Goal: Obtain resource: Obtain resource

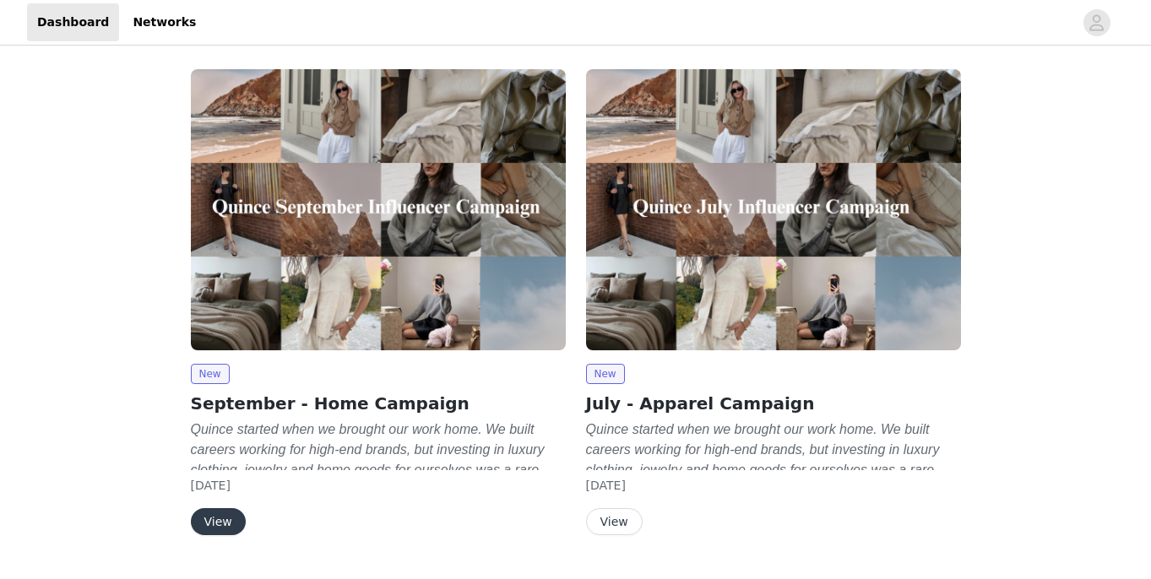
scroll to position [41, 0]
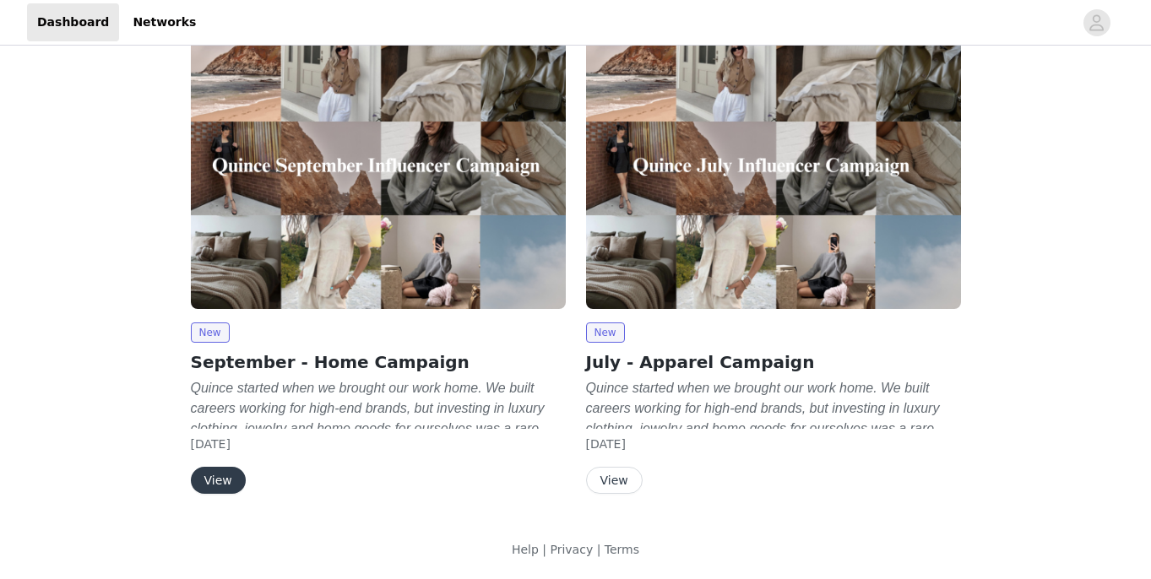
click at [218, 474] on button "View" at bounding box center [218, 480] width 55 height 27
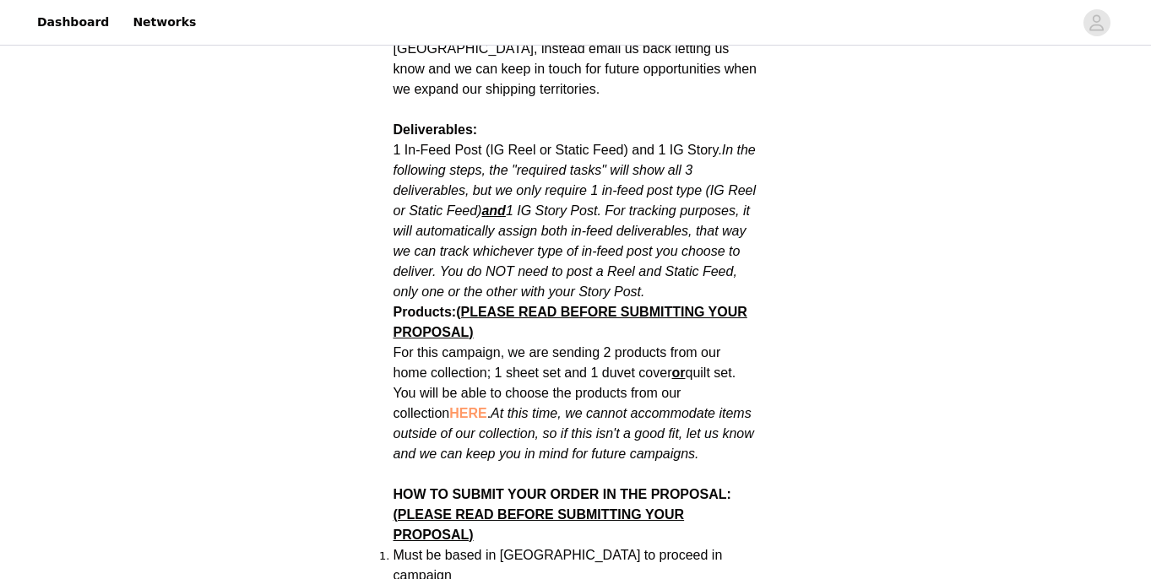
scroll to position [889, 0]
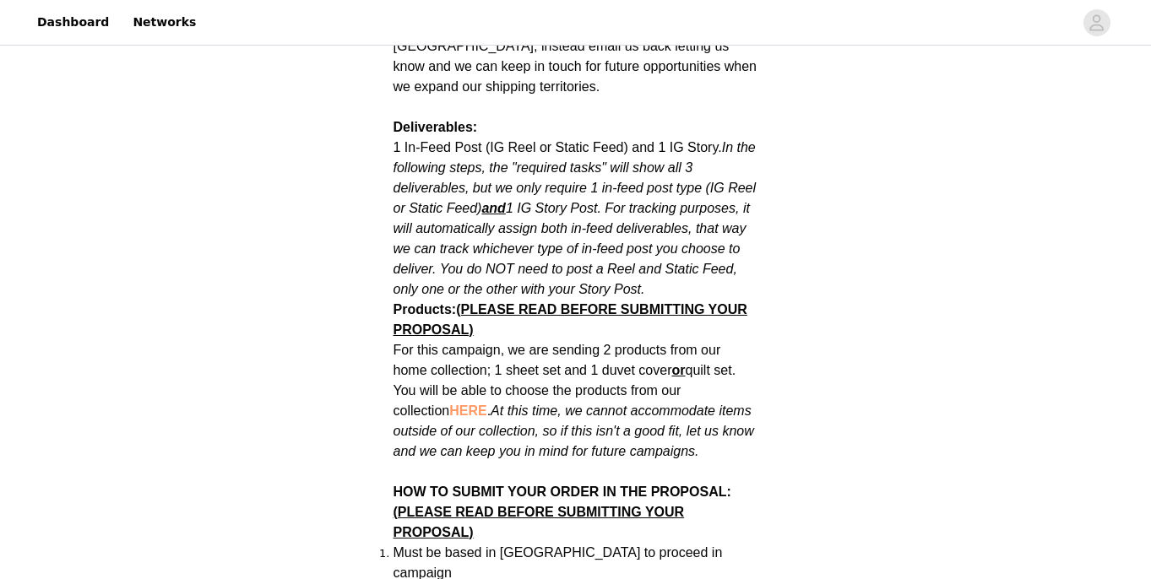
click at [449, 404] on span "HERE" at bounding box center [467, 411] width 37 height 14
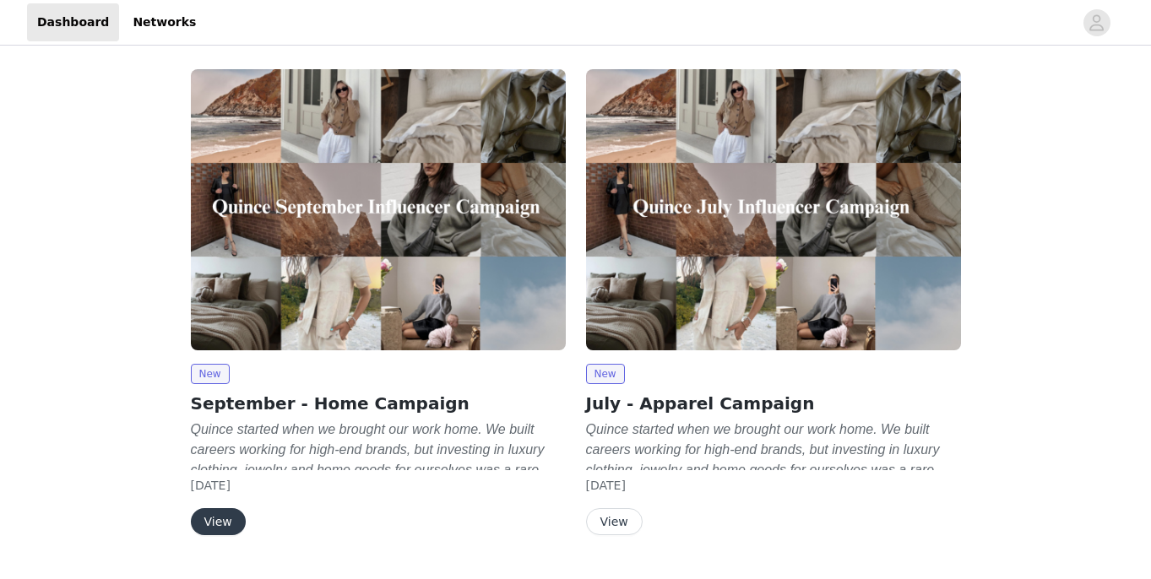
scroll to position [41, 0]
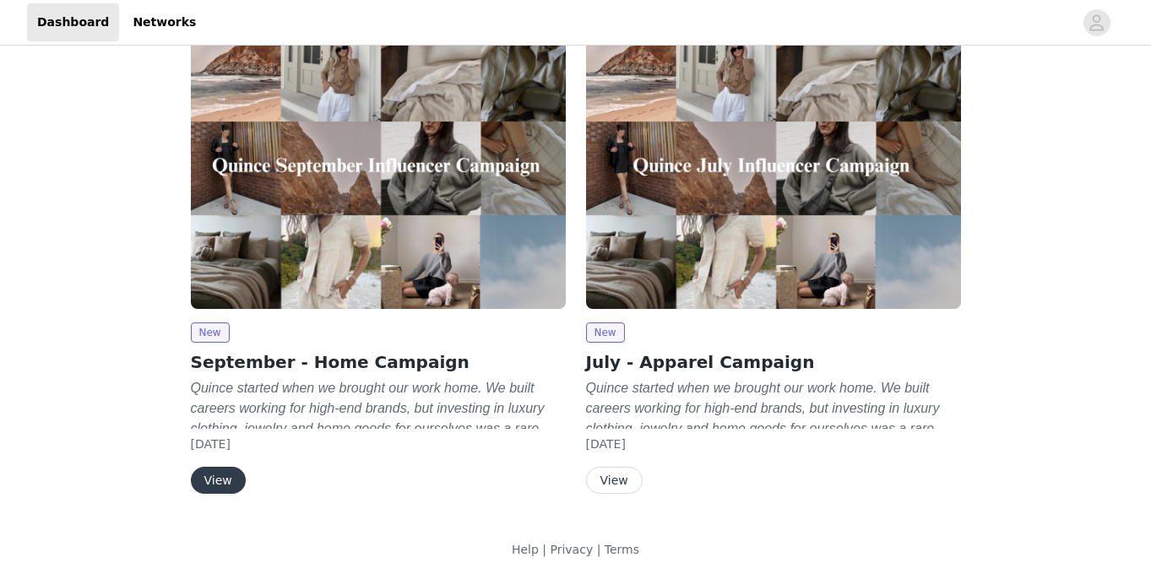
click at [240, 471] on button "View" at bounding box center [218, 480] width 55 height 27
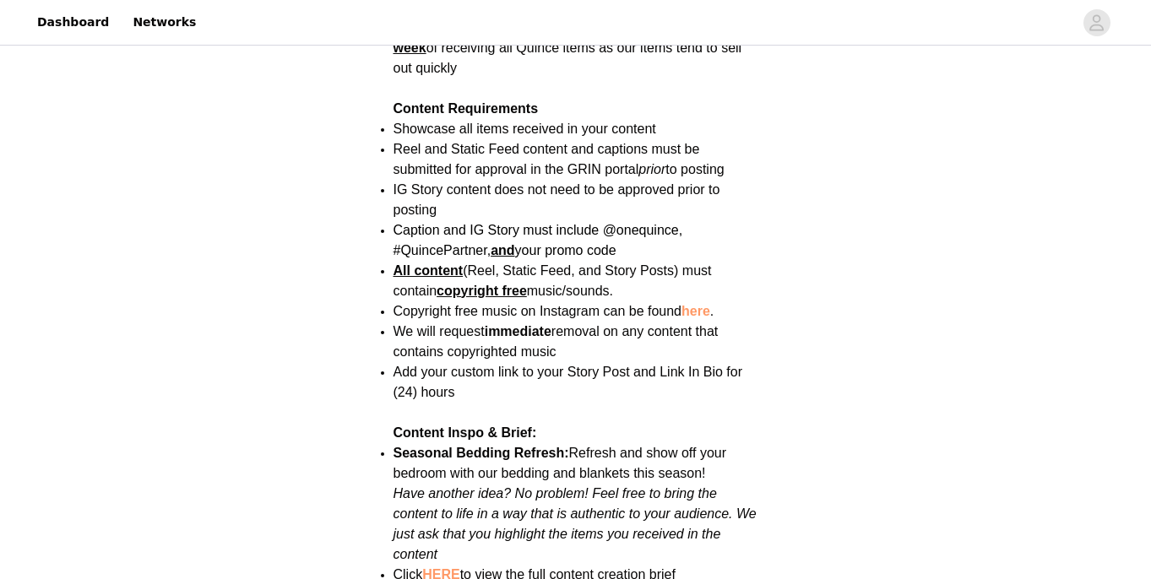
scroll to position [1980, 0]
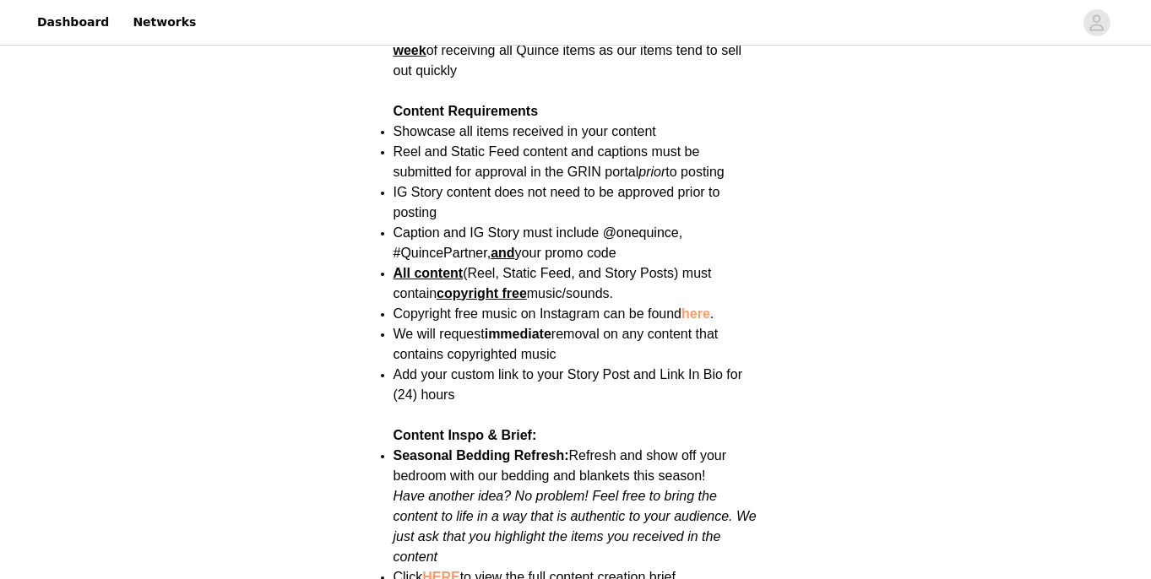
click at [432, 570] on link "HERE" at bounding box center [440, 577] width 37 height 14
